Goal: Task Accomplishment & Management: Use online tool/utility

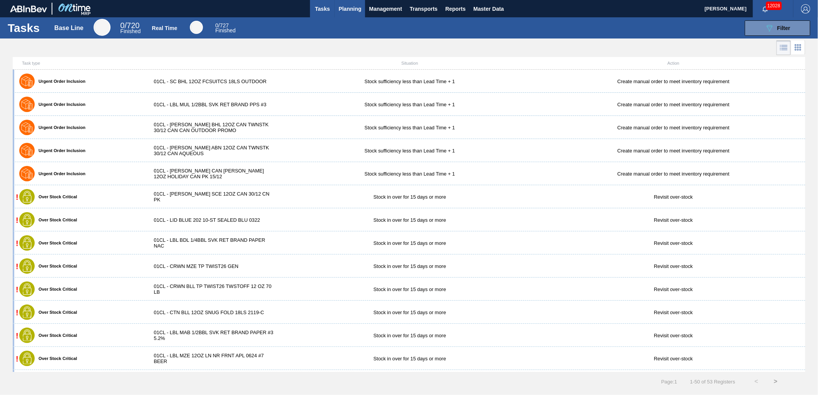
click at [351, 13] on span "Planning" at bounding box center [349, 8] width 23 height 9
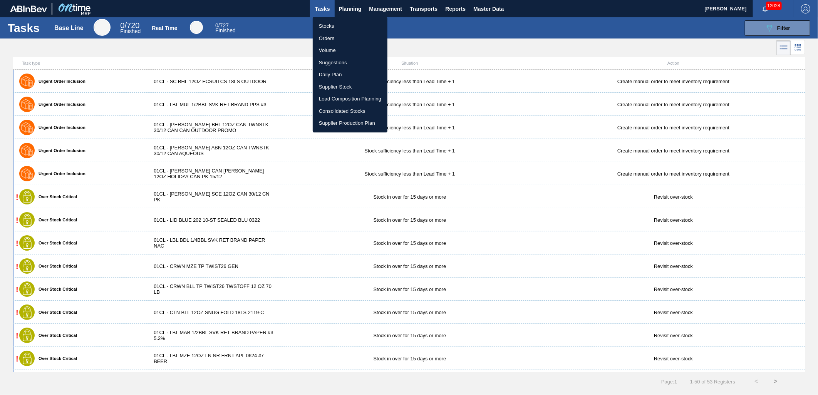
click at [353, 99] on li "Load Composition Planning" at bounding box center [350, 99] width 75 height 12
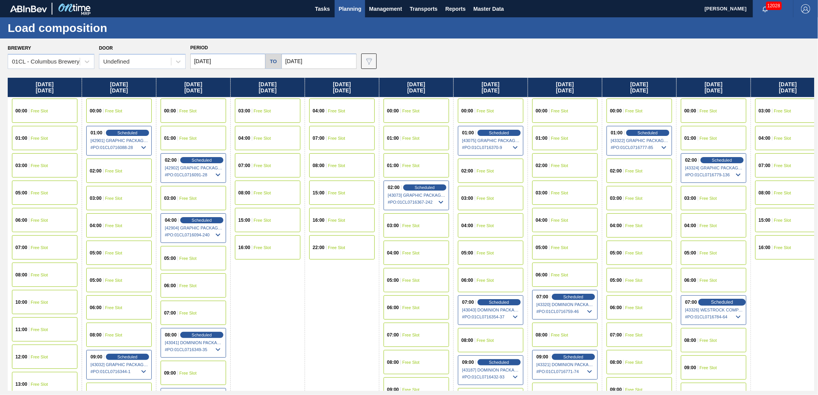
click at [725, 300] on span "Scheduled" at bounding box center [722, 302] width 22 height 5
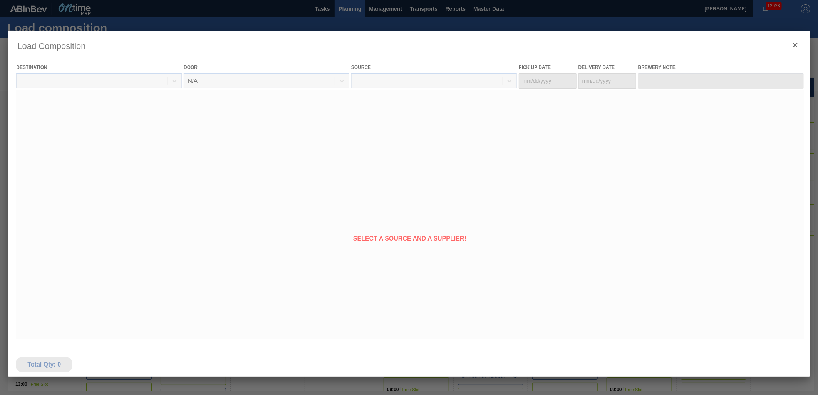
type Date "[DATE]"
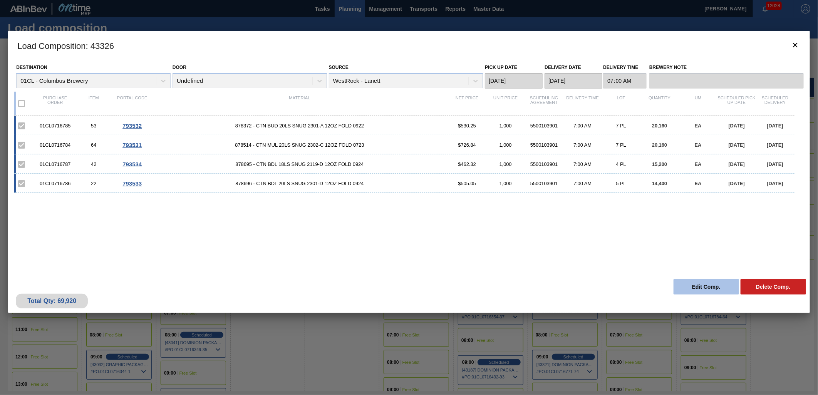
click at [693, 288] on button "Edit Comp." at bounding box center [705, 286] width 65 height 15
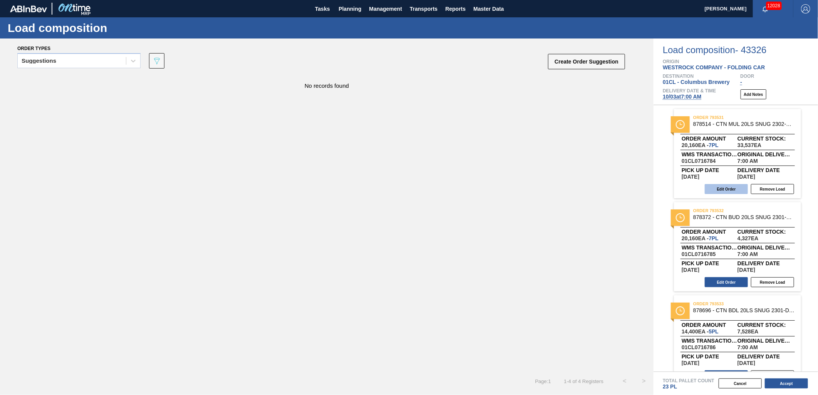
click at [714, 191] on button "Edit Order" at bounding box center [726, 189] width 43 height 10
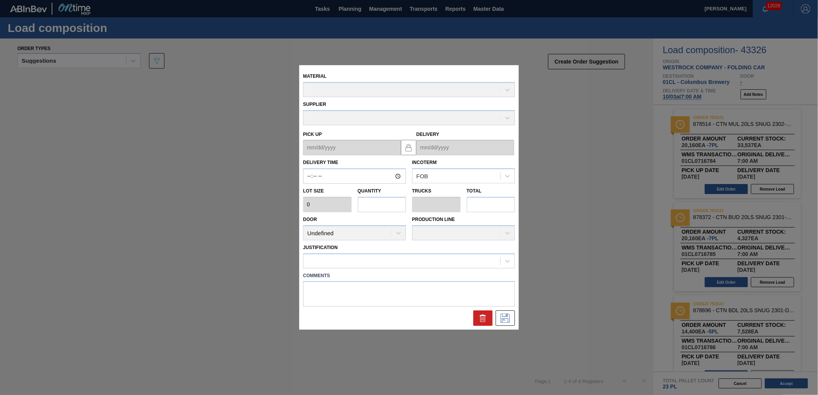
type input "07:00:00"
type input "2,880"
type input "7"
type input "0.318"
type input "20,160"
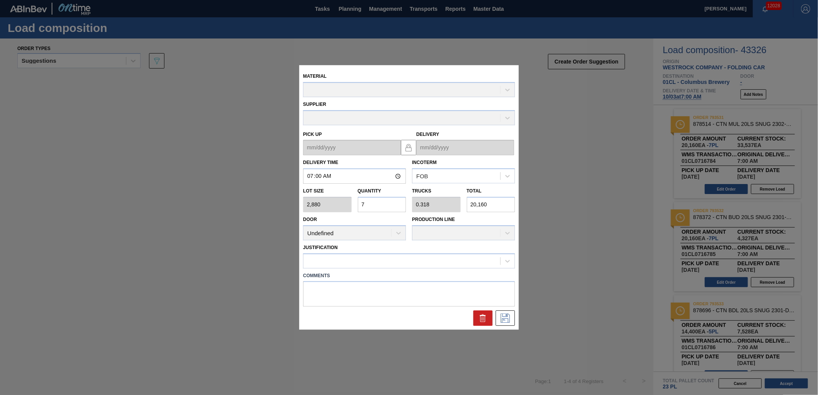
type up "[DATE]"
type input "[DATE]"
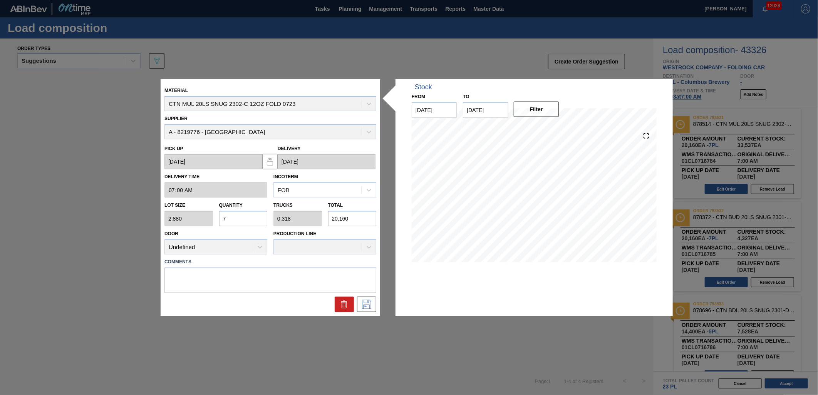
drag, startPoint x: 361, startPoint y: 221, endPoint x: 349, endPoint y: 220, distance: 12.0
click at [358, 221] on input "20,160" at bounding box center [352, 218] width 49 height 15
click at [316, 220] on div "Lot size 2,880 Quantity 7 Trucks 0.318 Total 20,160" at bounding box center [270, 212] width 218 height 28
type input "0.001"
type input "0"
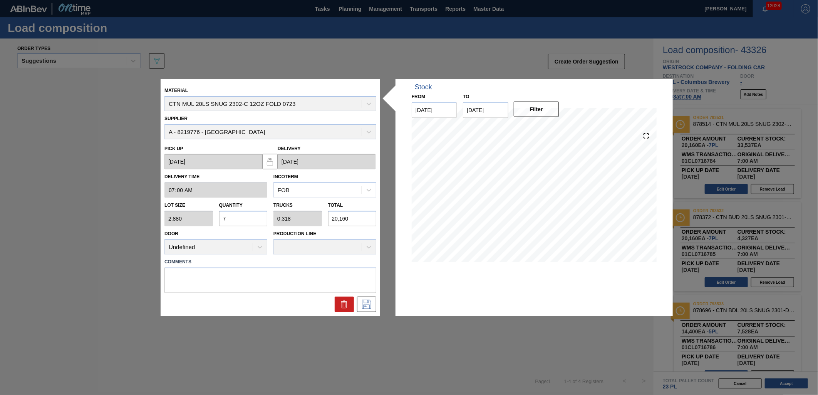
type input "2"
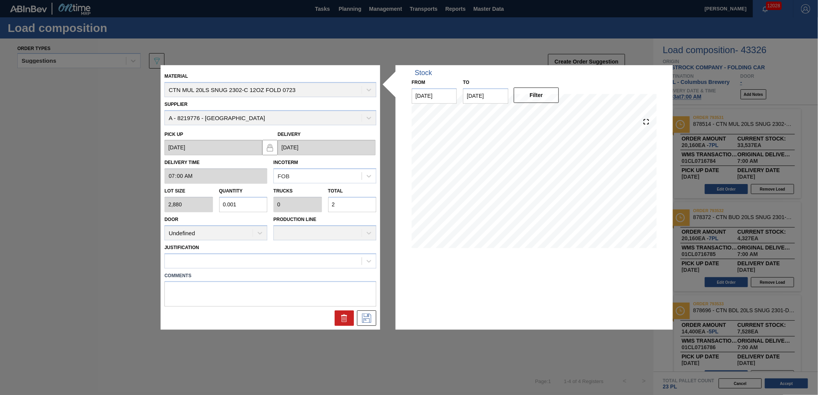
type input "0.007"
type input "21"
type input "0.076"
type input "0.003"
type input "219"
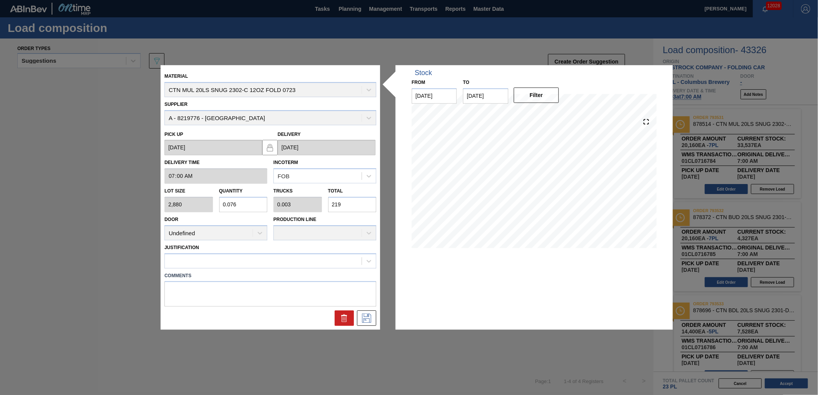
type input "0.762"
type input "0.035"
type input "2,196"
type input "7.625"
type input "0.347"
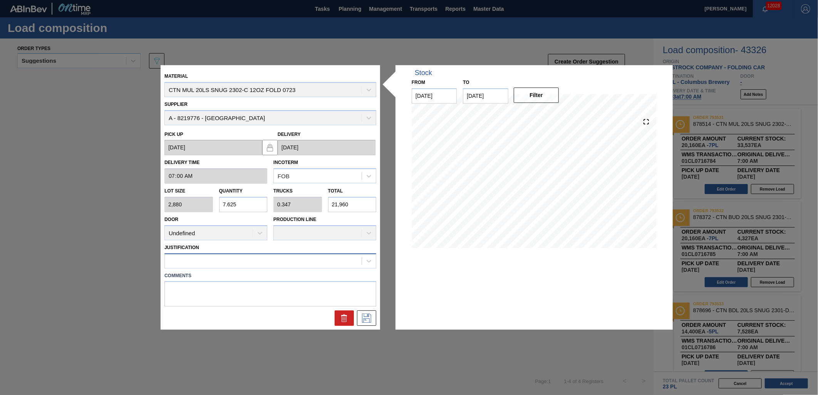
type input "21,960"
click at [337, 264] on div at bounding box center [263, 260] width 197 height 11
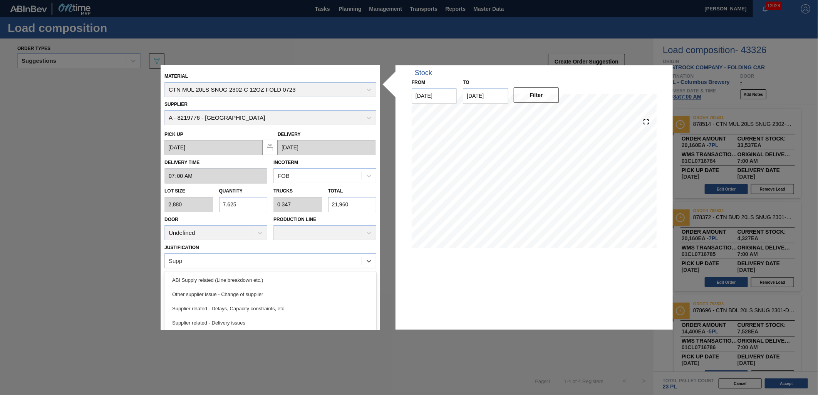
type input "Suppl"
click at [290, 306] on div "Supplier related - Delays, Capacity constraints, etc." at bounding box center [270, 308] width 212 height 14
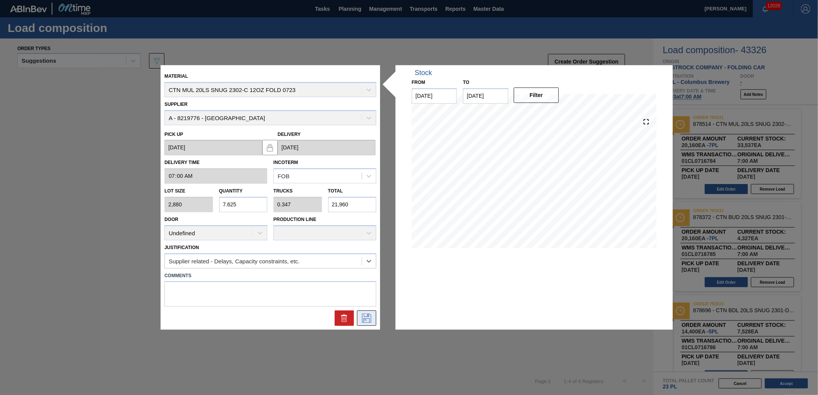
click at [368, 318] on icon at bounding box center [366, 318] width 12 height 9
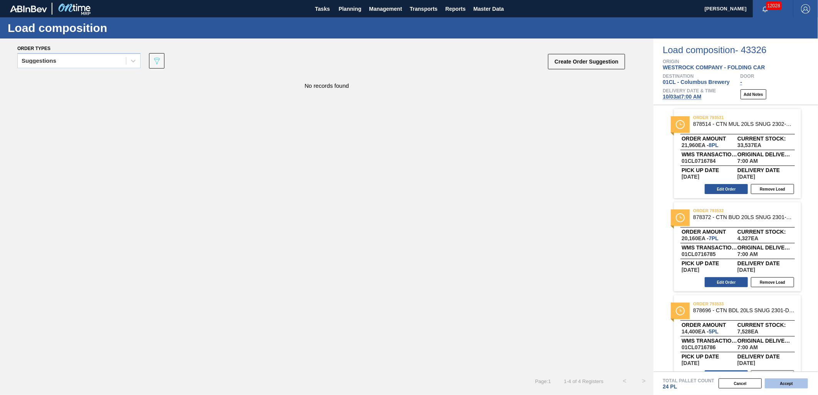
click at [772, 383] on button "Accept" at bounding box center [786, 383] width 43 height 10
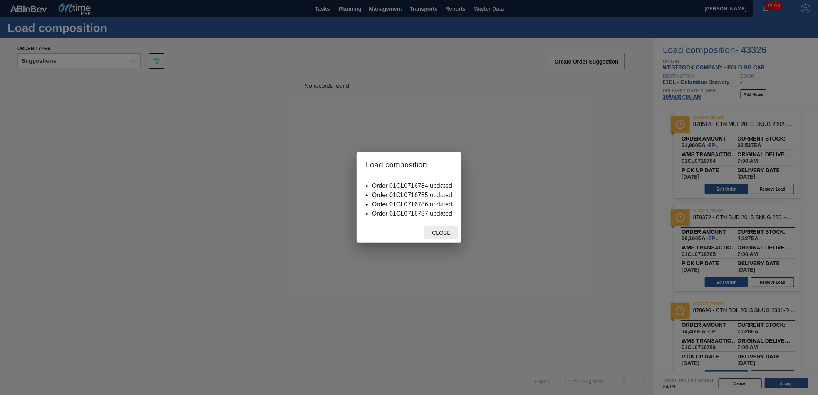
click at [449, 230] on span "Close" at bounding box center [441, 233] width 30 height 6
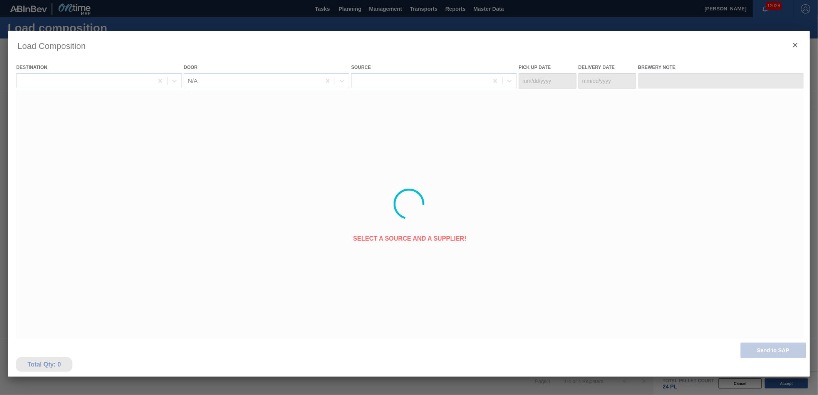
type Date "[DATE]"
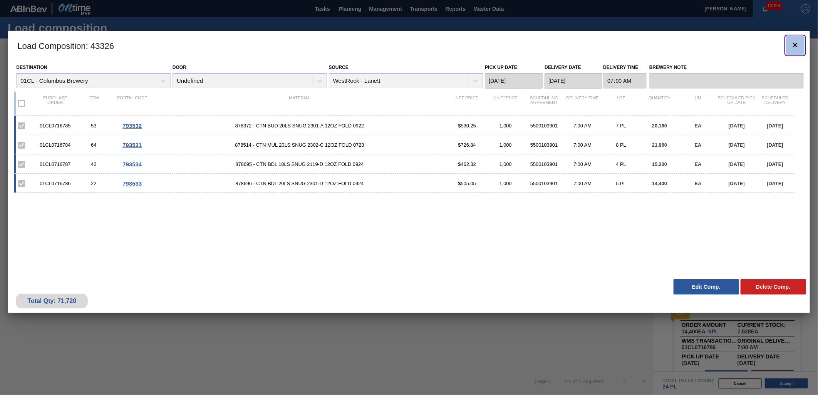
click at [797, 44] on icon "botão de ícone" at bounding box center [794, 44] width 9 height 9
